Goal: Find specific page/section: Find specific page/section

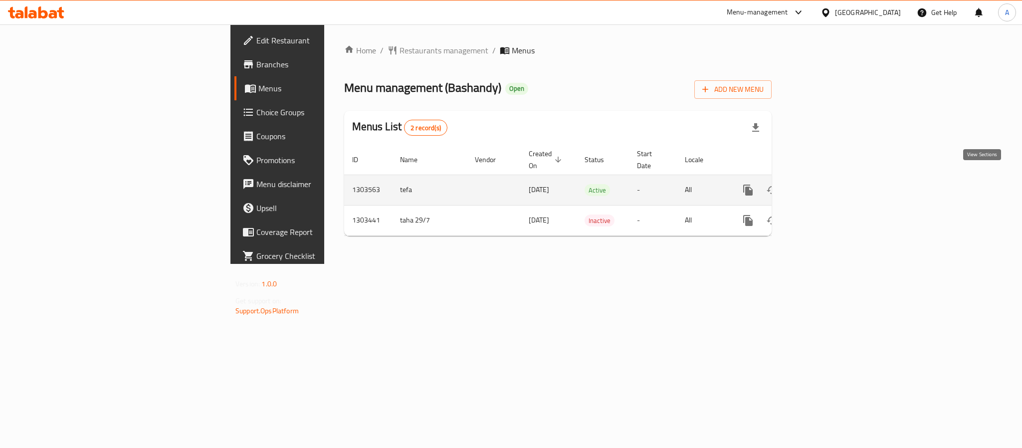
click at [832, 186] on link "enhanced table" at bounding box center [820, 190] width 24 height 24
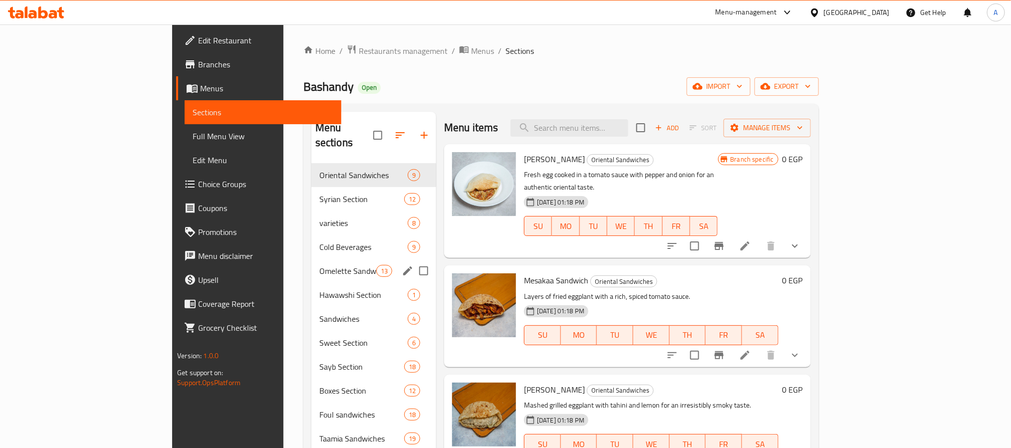
click at [311, 259] on div "Omelette Sandwiches 13" at bounding box center [373, 271] width 125 height 24
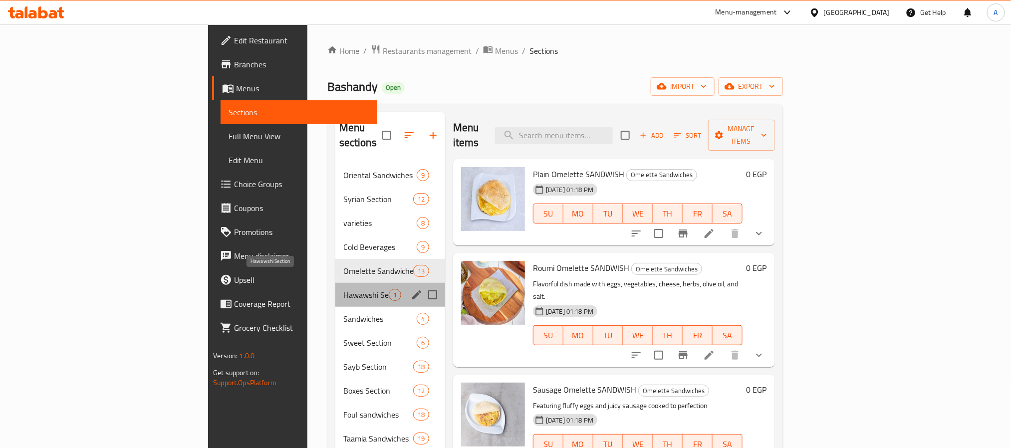
click at [343, 289] on span "Hawawshi Section" at bounding box center [365, 295] width 45 height 12
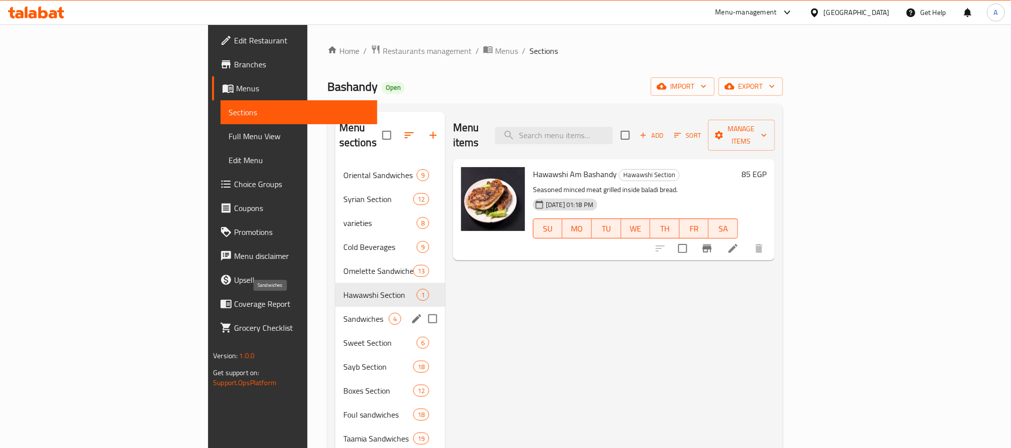
click at [343, 313] on span "Sandwiches" at bounding box center [365, 319] width 45 height 12
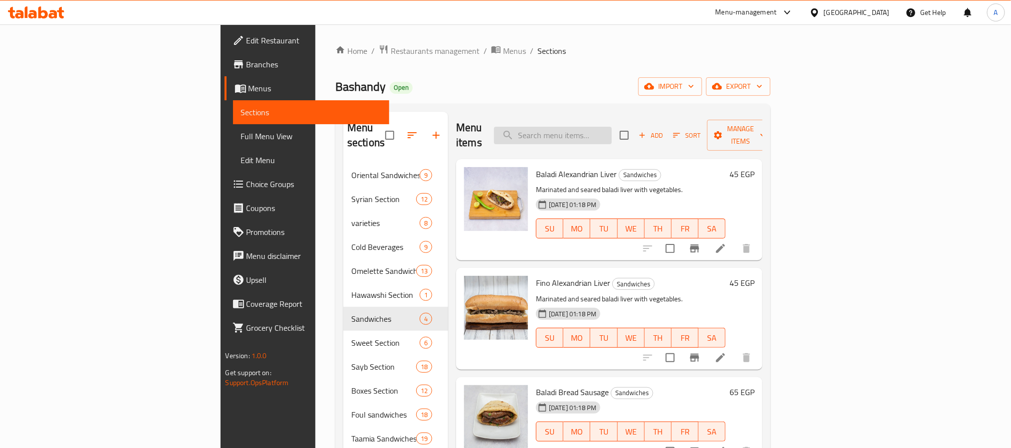
click at [612, 127] on input "search" at bounding box center [553, 135] width 118 height 17
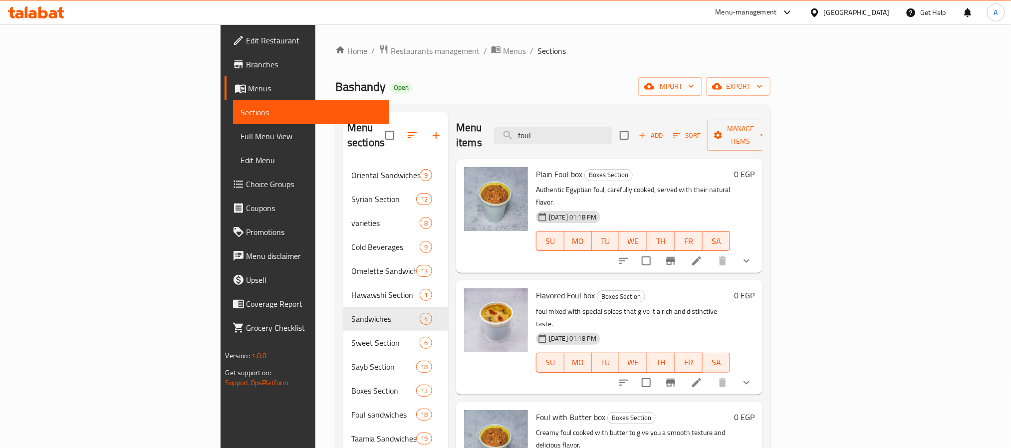
type input "foul"
click at [246, 40] on span "Edit Restaurant" at bounding box center [313, 40] width 135 height 12
